Goal: Book appointment/travel/reservation

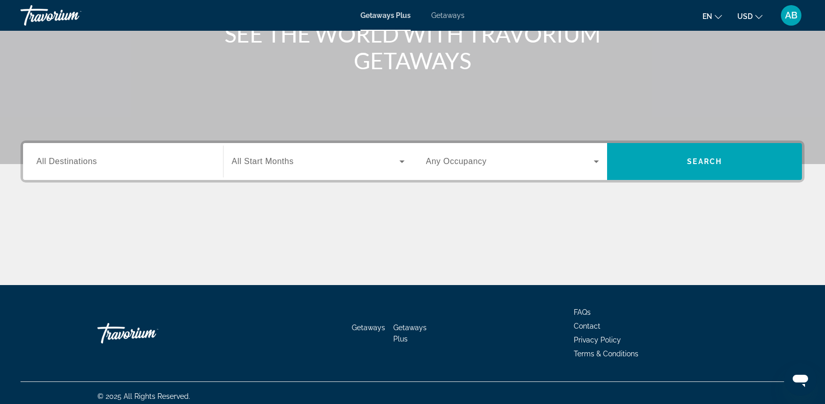
scroll to position [150, 0]
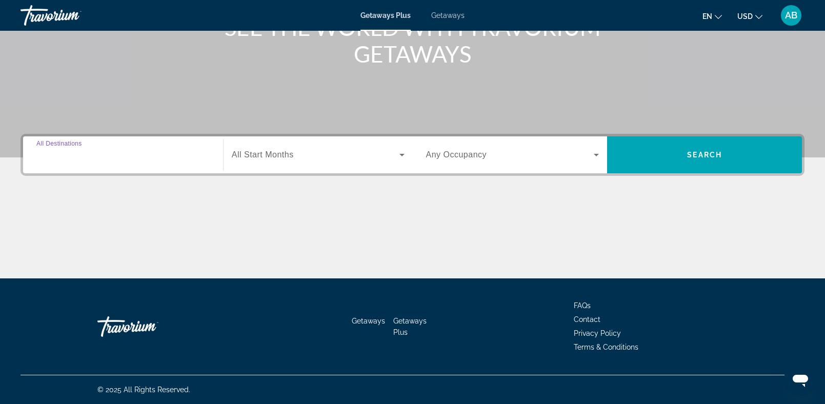
click at [153, 154] on input "Destination All Destinations" at bounding box center [122, 155] width 173 height 12
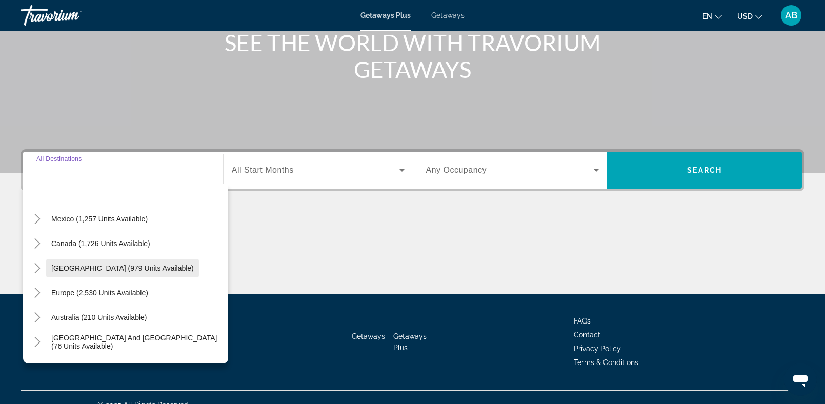
scroll to position [45, 0]
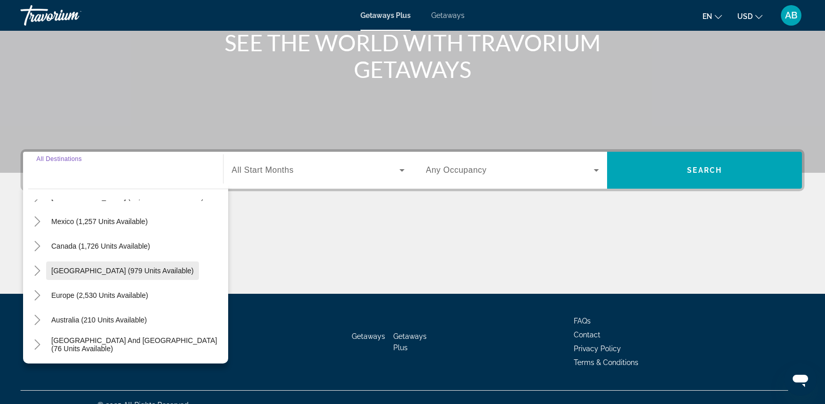
click at [125, 272] on span "[GEOGRAPHIC_DATA] (979 units available)" at bounding box center [122, 271] width 143 height 8
type input "**********"
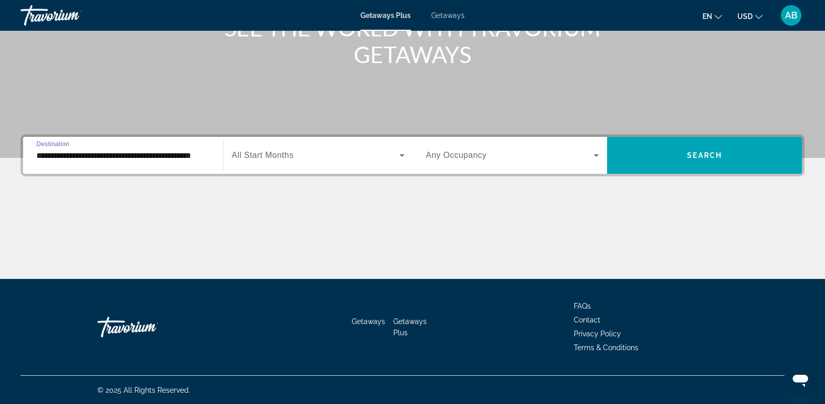
scroll to position [150, 0]
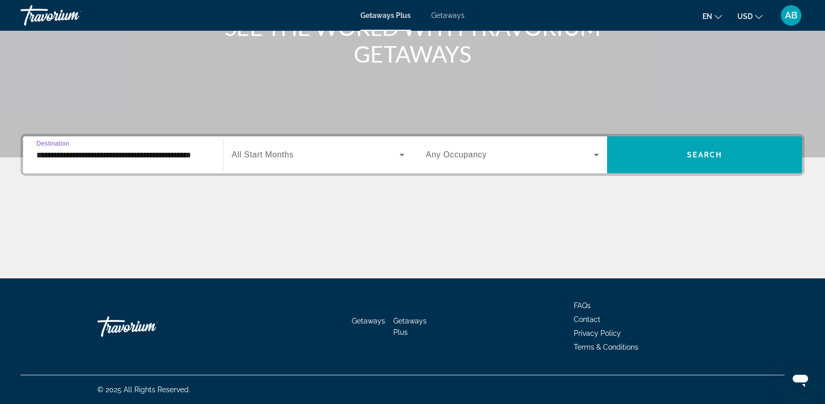
click at [372, 156] on span "Search widget" at bounding box center [316, 155] width 168 height 12
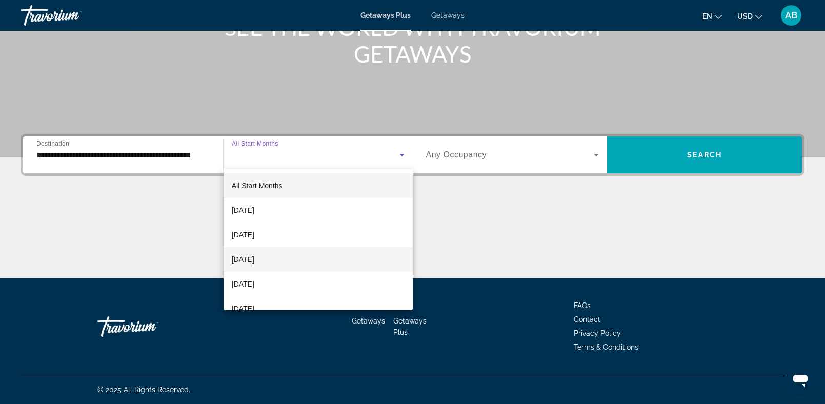
click at [309, 261] on mat-option "[DATE]" at bounding box center [318, 259] width 189 height 25
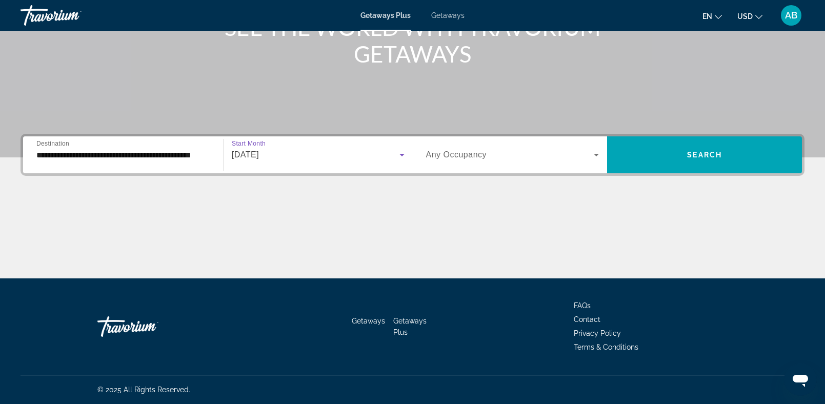
click at [538, 159] on span "Search widget" at bounding box center [510, 155] width 168 height 12
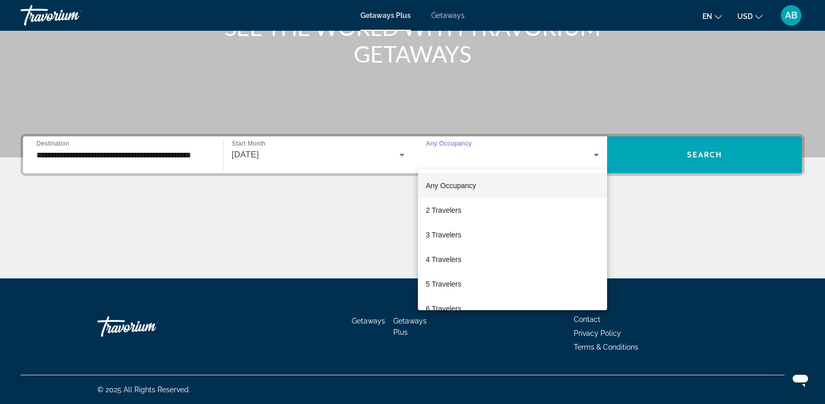
click at [511, 185] on mat-option "Any Occupancy" at bounding box center [513, 185] width 190 height 25
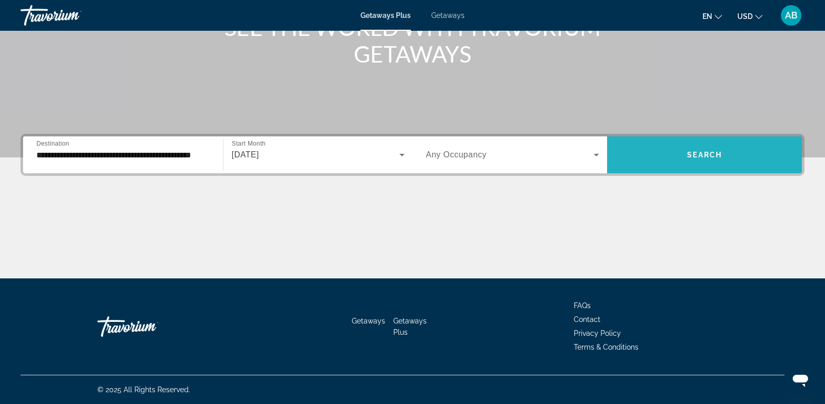
click at [720, 155] on span "Search" at bounding box center [704, 155] width 35 height 8
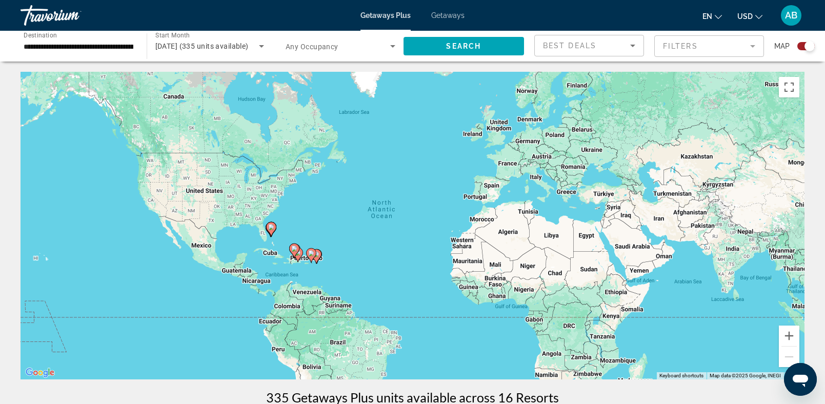
click at [802, 46] on div "Search widget" at bounding box center [806, 46] width 17 height 8
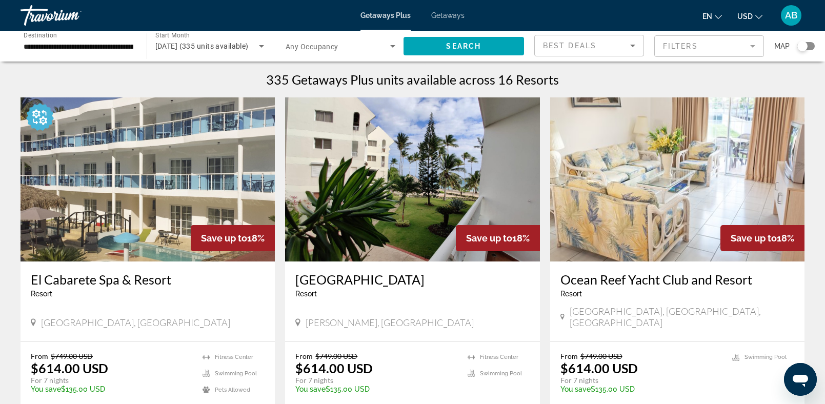
click at [716, 48] on mat-form-field "Filters" at bounding box center [710, 46] width 110 height 22
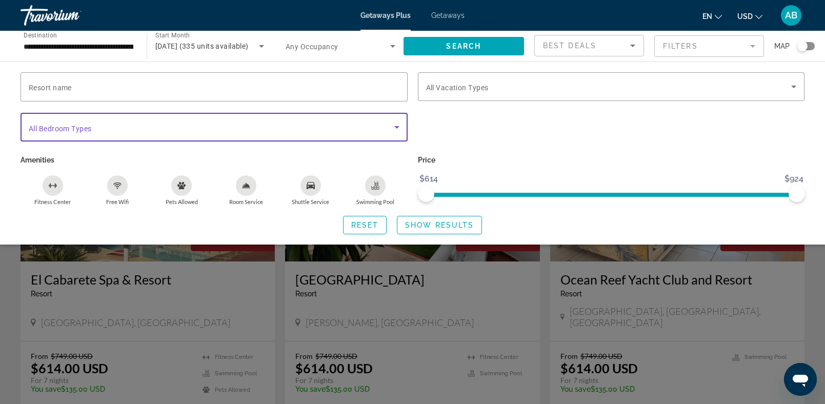
click at [397, 132] on icon "Search widget" at bounding box center [397, 127] width 12 height 12
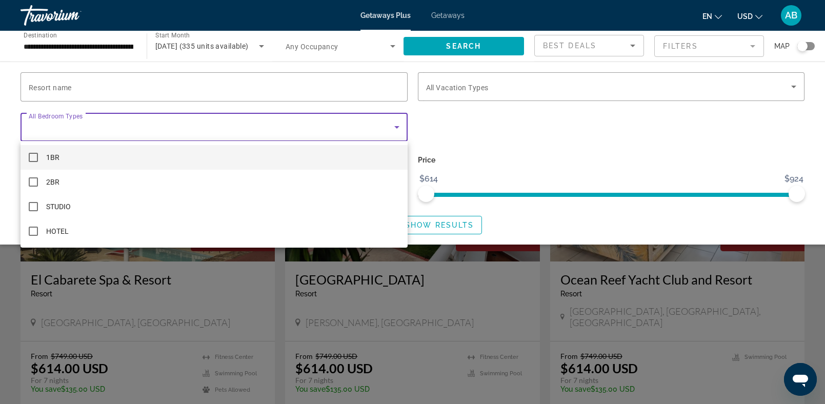
click at [397, 131] on div at bounding box center [412, 202] width 825 height 404
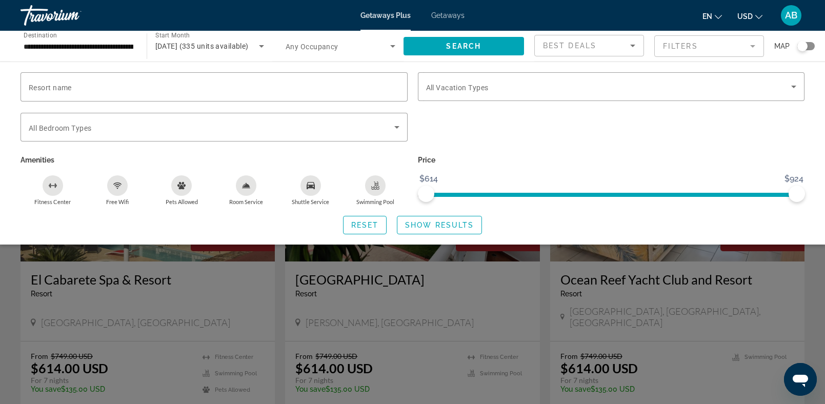
click at [636, 47] on icon "Sort by" at bounding box center [633, 45] width 12 height 12
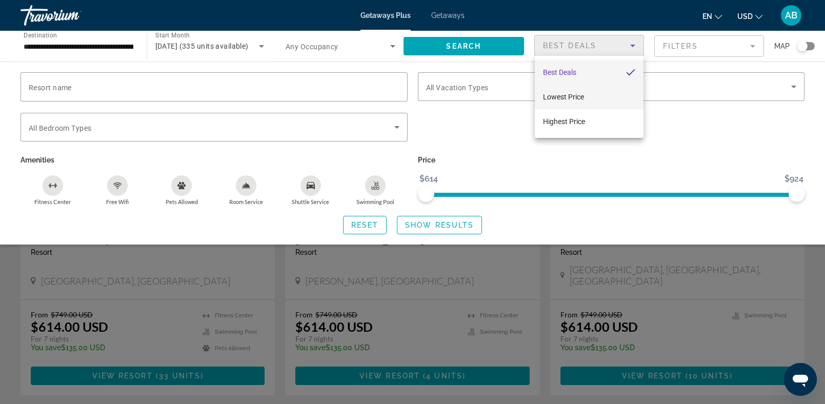
scroll to position [44, 0]
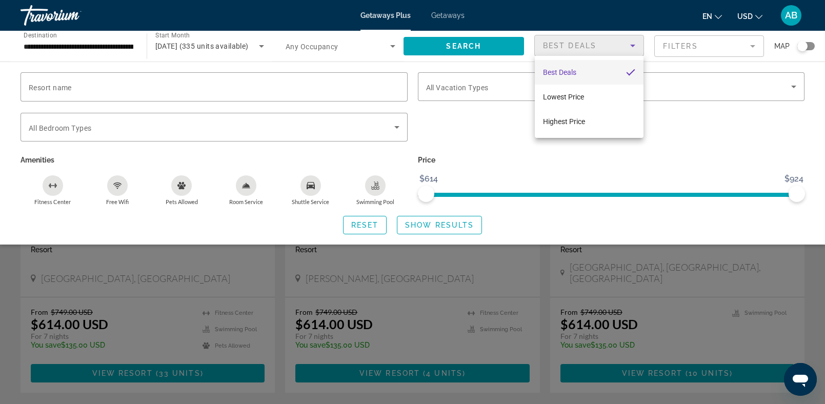
click at [392, 46] on div at bounding box center [412, 202] width 825 height 404
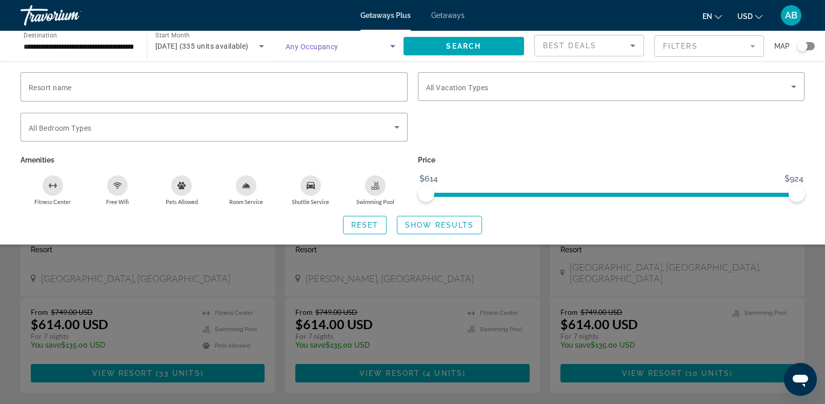
click at [392, 46] on icon "Search widget" at bounding box center [392, 46] width 5 height 3
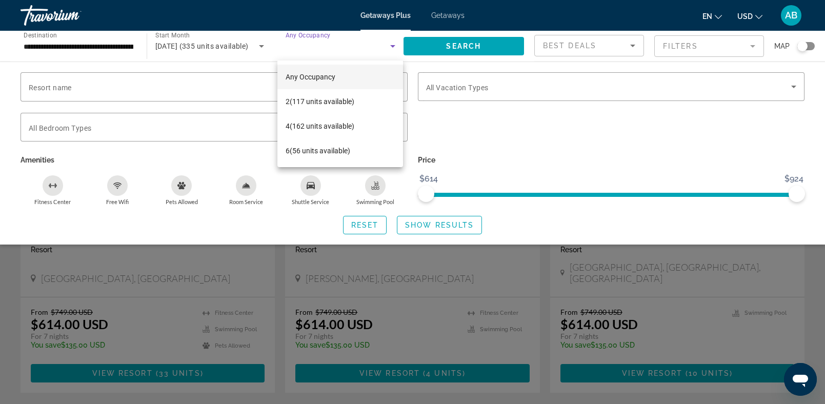
click at [392, 46] on div at bounding box center [412, 202] width 825 height 404
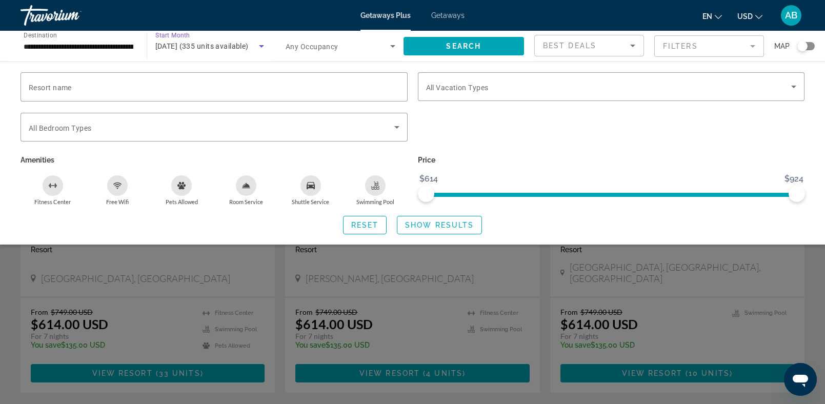
click at [260, 46] on icon "Search widget" at bounding box center [261, 46] width 12 height 12
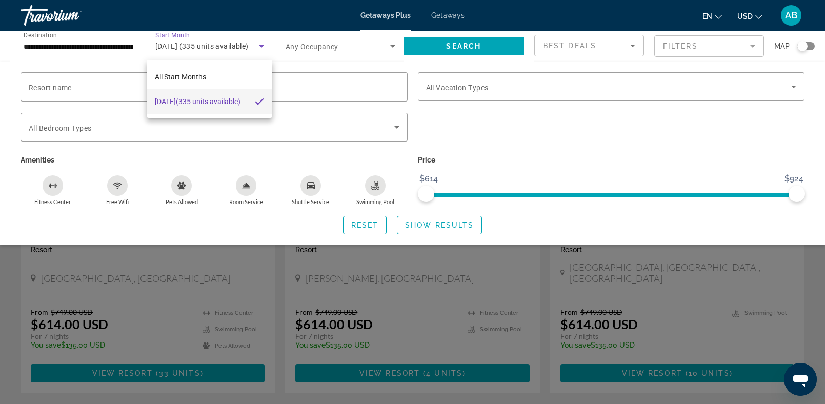
click at [260, 46] on div at bounding box center [412, 202] width 825 height 404
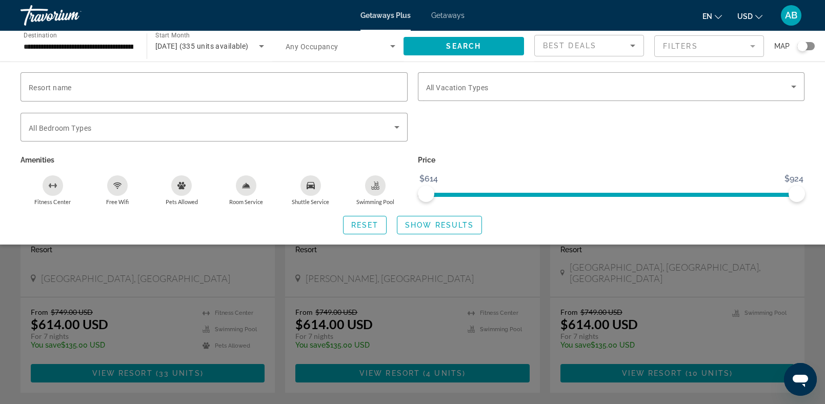
click at [516, 133] on div "Search widget" at bounding box center [612, 133] width 398 height 40
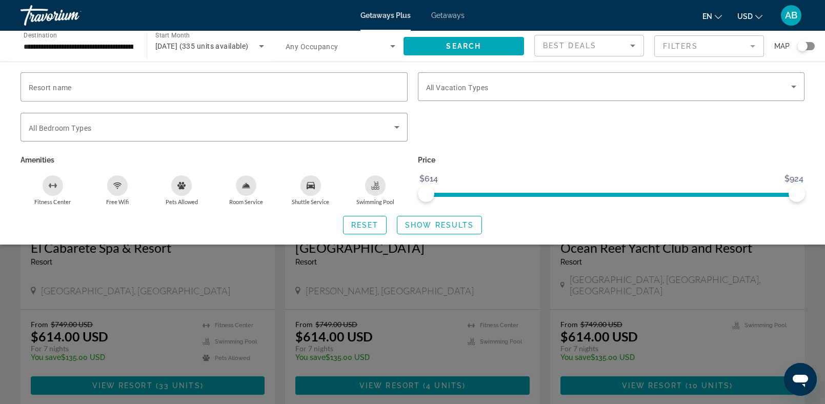
scroll to position [31, 0]
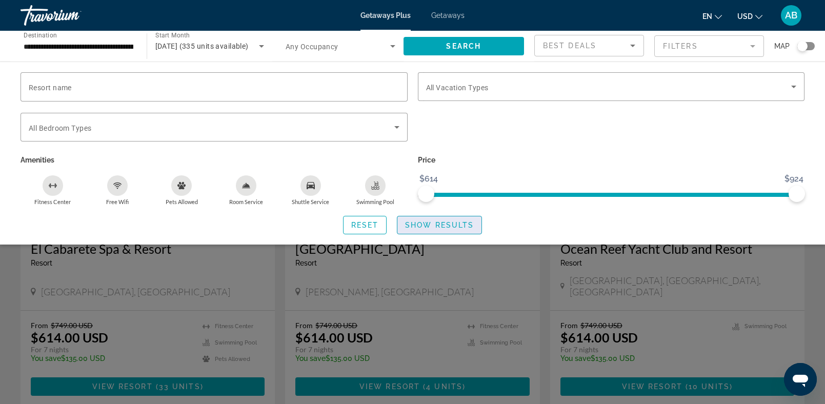
click at [450, 228] on span "Show Results" at bounding box center [439, 225] width 69 height 8
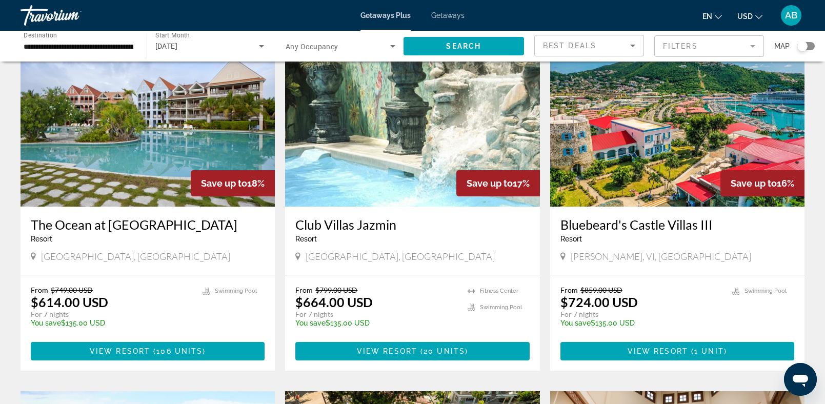
scroll to position [361, 0]
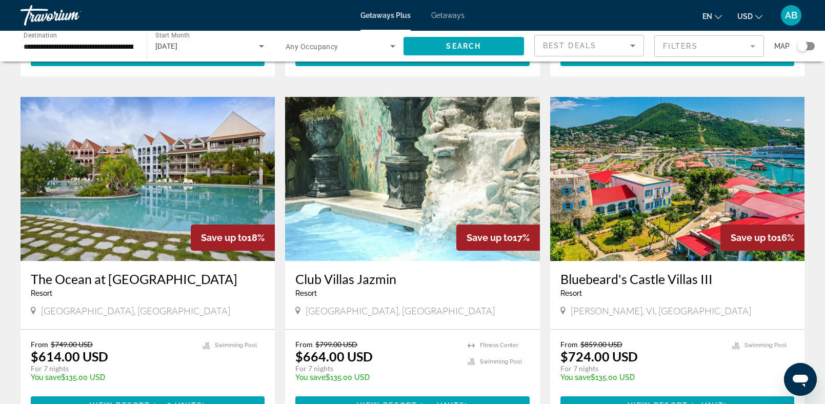
click at [411, 156] on img "Main content" at bounding box center [412, 179] width 254 height 164
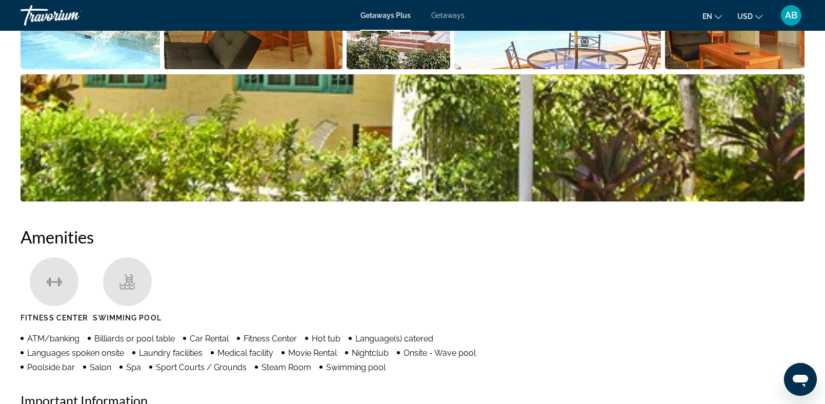
scroll to position [620, 0]
